Goal: Navigation & Orientation: Find specific page/section

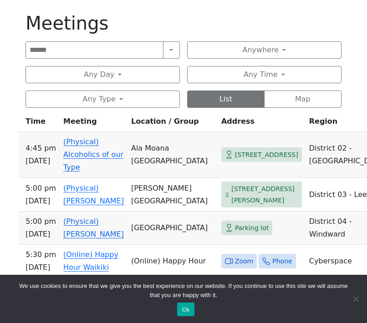
scroll to position [418, 0]
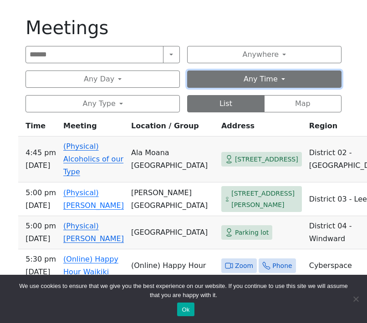
click at [212, 82] on button "Any Time" at bounding box center [264, 79] width 154 height 17
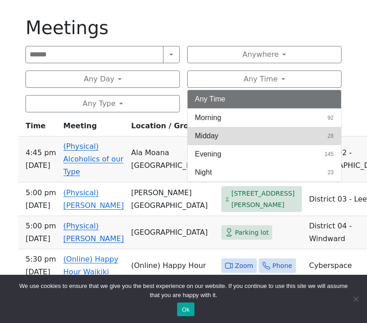
click at [211, 136] on span "Midday" at bounding box center [207, 136] width 24 height 11
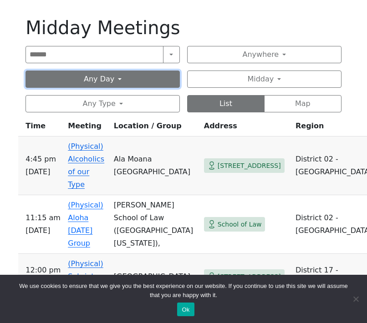
click at [142, 82] on button "Any Day" at bounding box center [102, 79] width 154 height 17
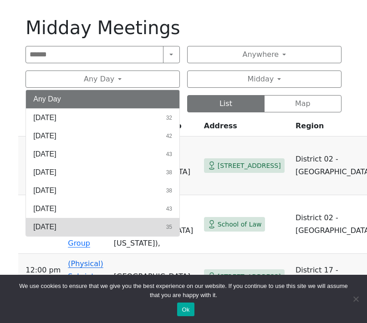
click at [66, 226] on button "Saturday 35" at bounding box center [102, 227] width 153 height 18
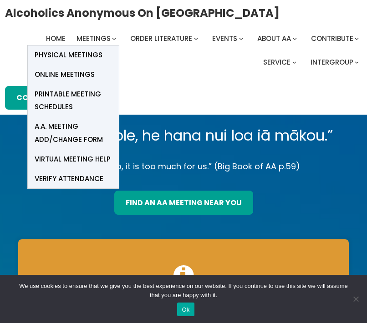
click at [59, 74] on span "Online Meetings" at bounding box center [65, 74] width 60 height 13
